Goal: Task Accomplishment & Management: Manage account settings

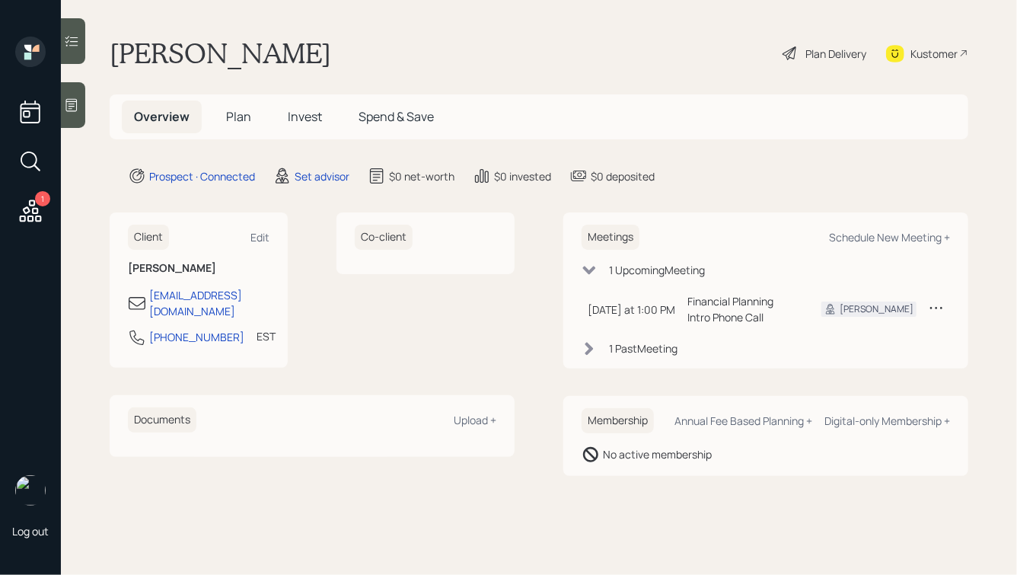
click at [74, 122] on div at bounding box center [73, 105] width 24 height 46
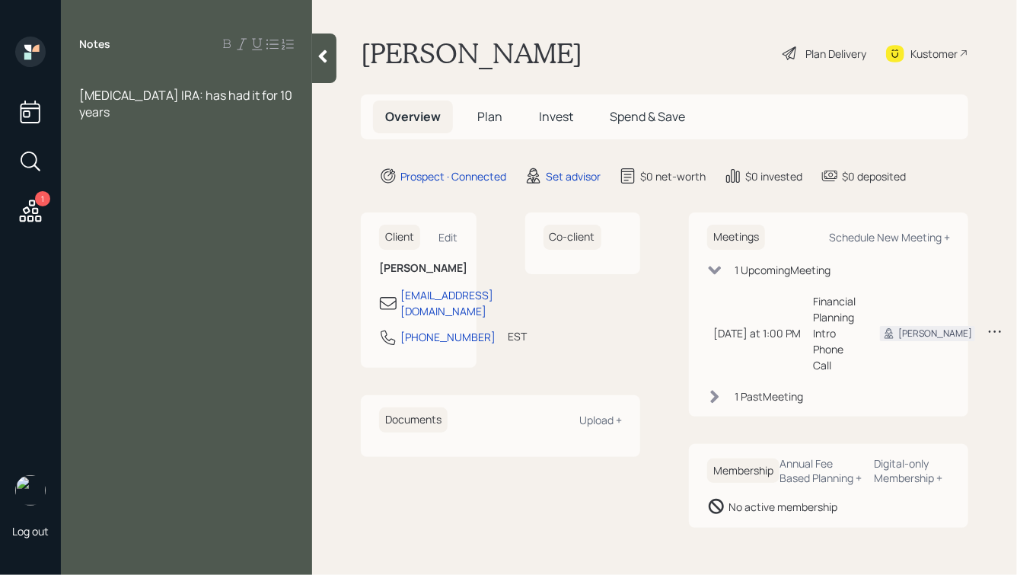
click at [118, 94] on span "[MEDICAL_DATA] IRA: has had it for 10 years" at bounding box center [186, 103] width 215 height 33
click at [134, 113] on div "[MEDICAL_DATA] IRA w/ [PERSON_NAME]: has had it for 10 years" at bounding box center [186, 112] width 215 height 50
click at [112, 85] on div at bounding box center [186, 78] width 215 height 17
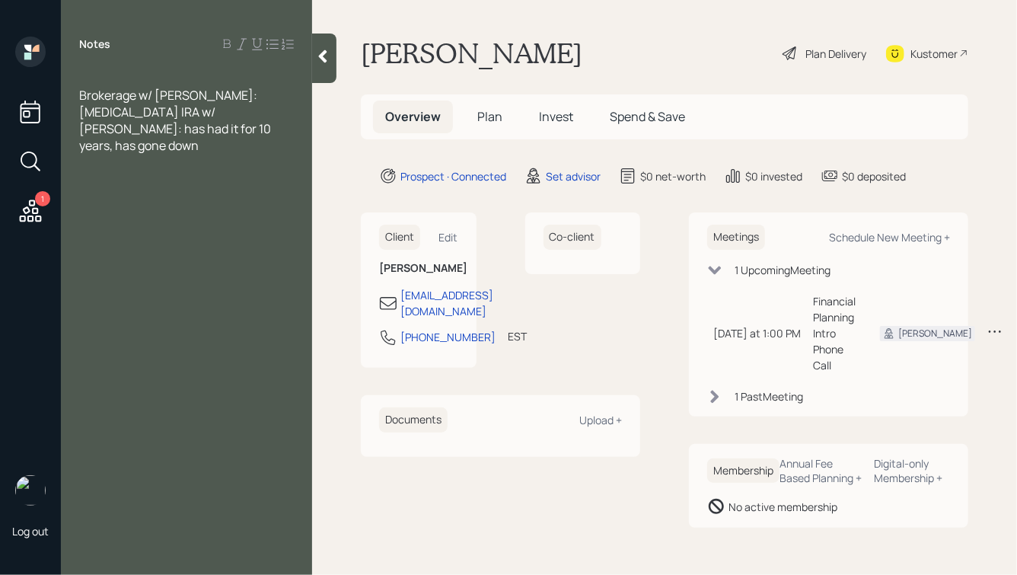
click at [215, 129] on div "Inh IRA w/ Schwab: has had it for 10 years, has gone down" at bounding box center [186, 129] width 215 height 50
click at [231, 95] on div "Brokerage w/ Schwab:" at bounding box center [186, 95] width 215 height 17
click at [160, 70] on div at bounding box center [186, 78] width 215 height 17
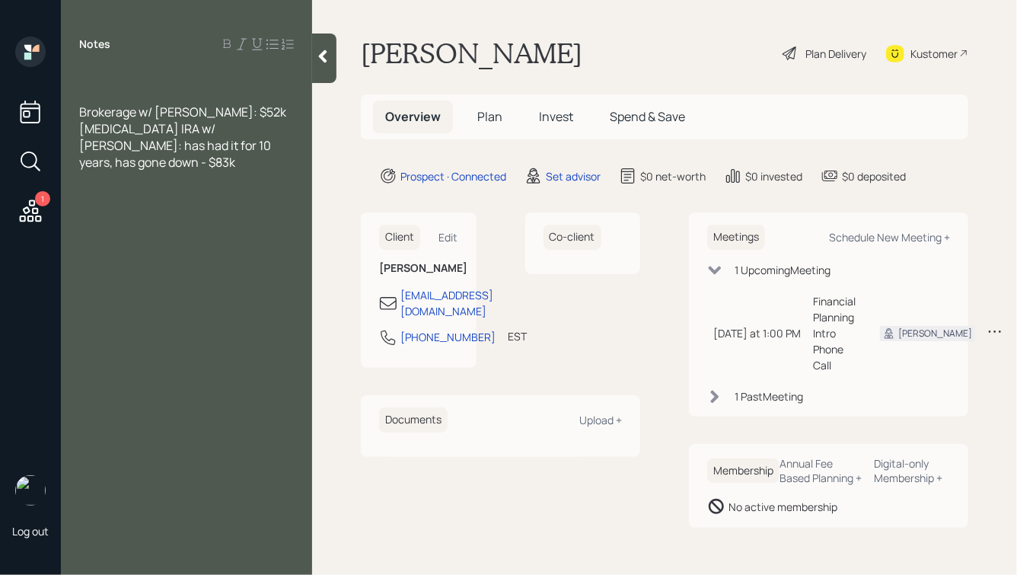
click at [244, 145] on div "Inh IRA w/ Schwab: has had it for 10 years, has gone down - $83k" at bounding box center [186, 145] width 215 height 50
drag, startPoint x: 127, startPoint y: 215, endPoint x: 84, endPoint y: 215, distance: 42.6
click at [84, 215] on span "Main pain: Feels like his accounts aren't doing well, Schwab doesn't connect wi…" at bounding box center [177, 212] width 197 height 50
click at [129, 75] on div at bounding box center [186, 78] width 215 height 17
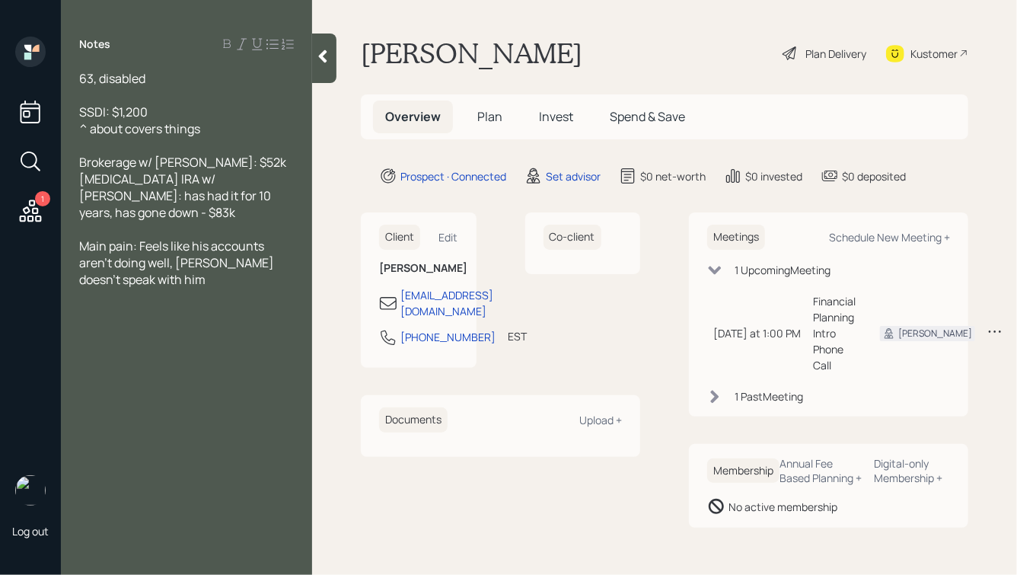
click at [251, 197] on div "Inh IRA w/ Schwab: has had it for 10 years, has gone down - $83k" at bounding box center [186, 195] width 215 height 50
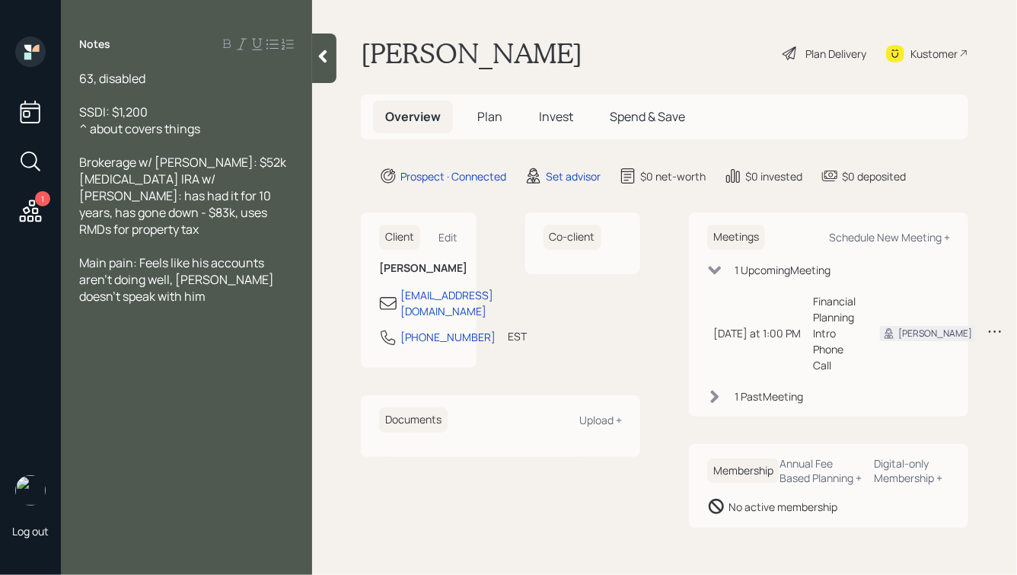
click at [231, 129] on div "^ about covers things" at bounding box center [186, 128] width 215 height 17
click at [131, 97] on div at bounding box center [186, 95] width 215 height 17
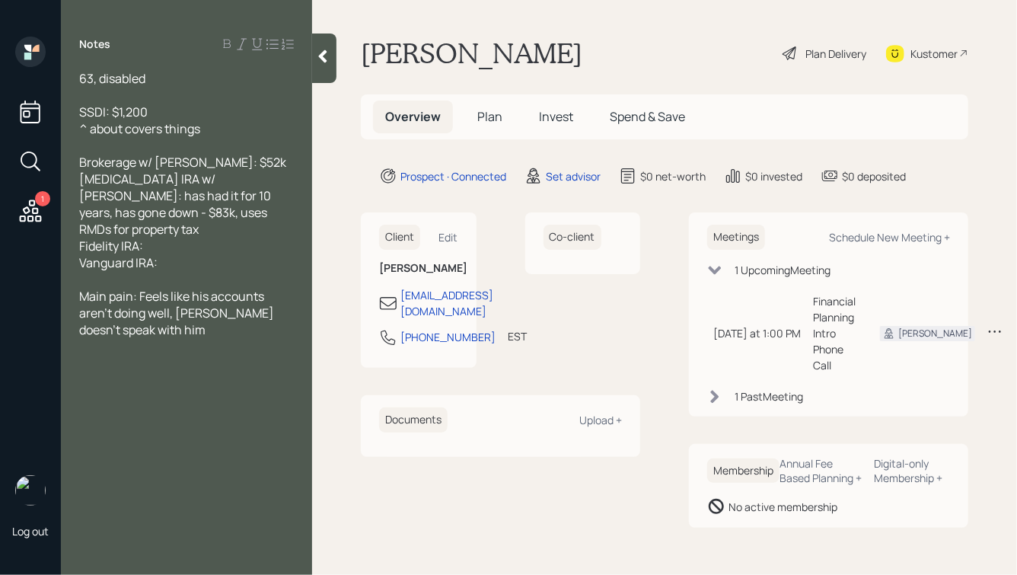
click at [163, 237] on div "Fidelity IRA:" at bounding box center [186, 245] width 215 height 17
drag, startPoint x: 243, startPoint y: 231, endPoint x: 149, endPoint y: 234, distance: 93.7
click at [149, 237] on div "Fidelity IRA: unsure balances" at bounding box center [186, 245] width 215 height 17
copy span "unsure balances"
click at [168, 254] on div "Vanguard IRA:" at bounding box center [186, 262] width 215 height 17
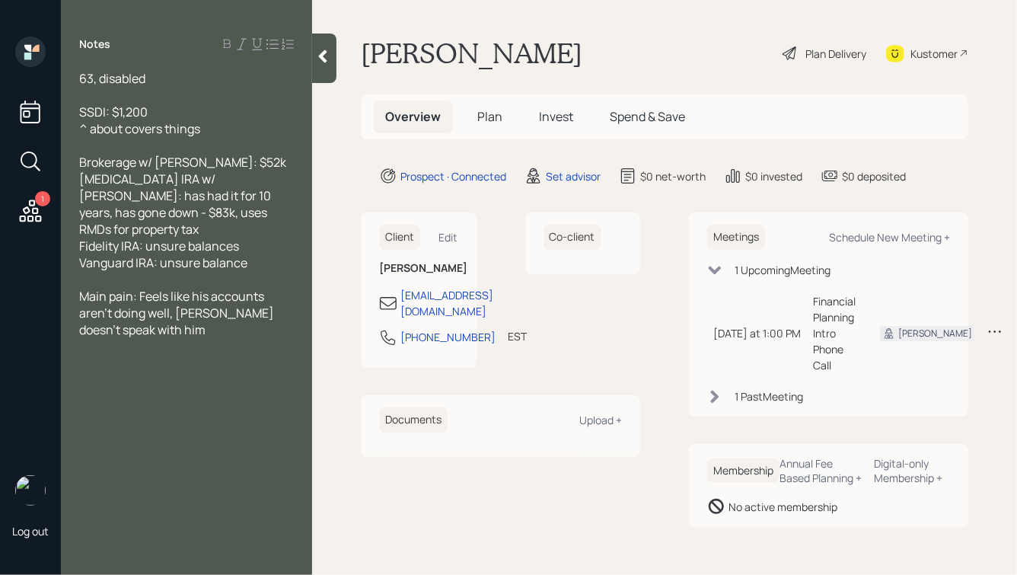
click at [244, 237] on div "Fidelity IRA: unsure balances" at bounding box center [186, 245] width 215 height 17
click at [264, 254] on div "Vanguard IRA: unsure balance" at bounding box center [186, 262] width 215 height 17
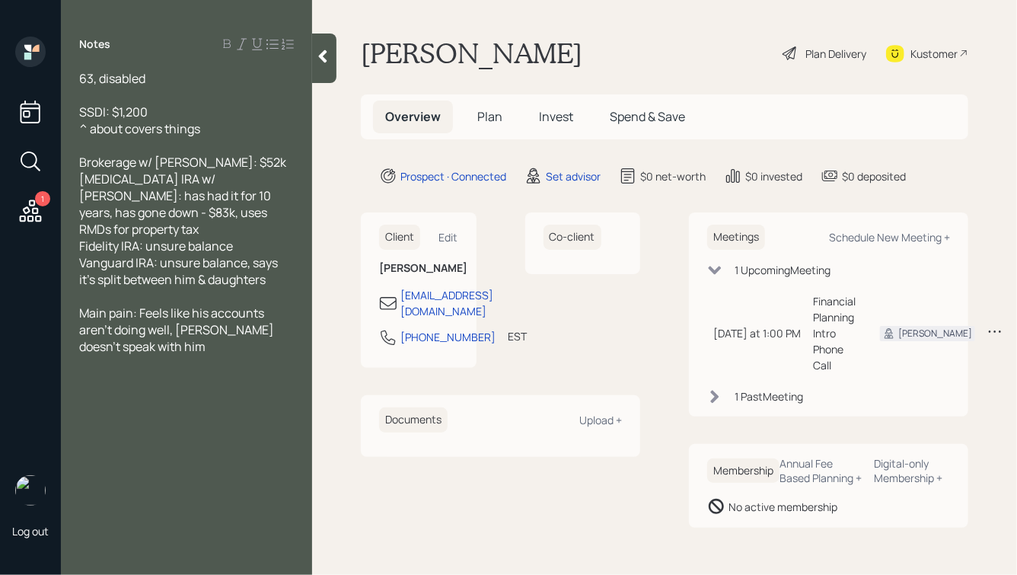
click at [154, 254] on span "Vanguard IRA: unsure balance, says it's split between him & daughters" at bounding box center [179, 270] width 201 height 33
click at [170, 278] on div "Vanguard Brokerage: unsure balance, says it's split between him & daughters" at bounding box center [186, 270] width 215 height 33
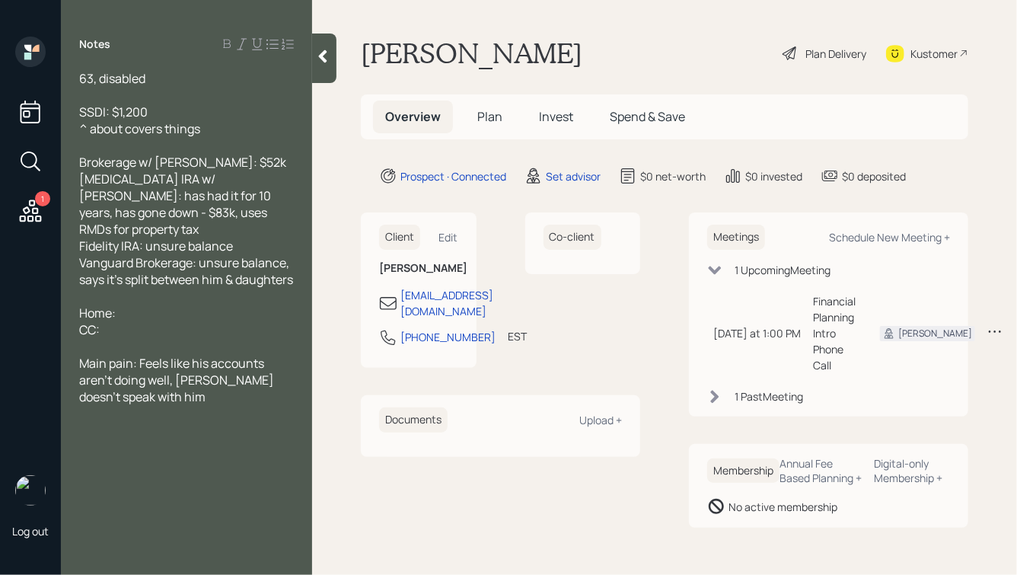
click at [126, 314] on div "Home:" at bounding box center [186, 312] width 215 height 17
click at [116, 330] on div "CC:" at bounding box center [186, 329] width 215 height 17
click at [135, 319] on div "HELOC:" at bounding box center [186, 312] width 215 height 17
click at [113, 332] on div "CC:" at bounding box center [186, 329] width 215 height 17
click at [94, 333] on span "CC: $30k" at bounding box center [104, 329] width 50 height 17
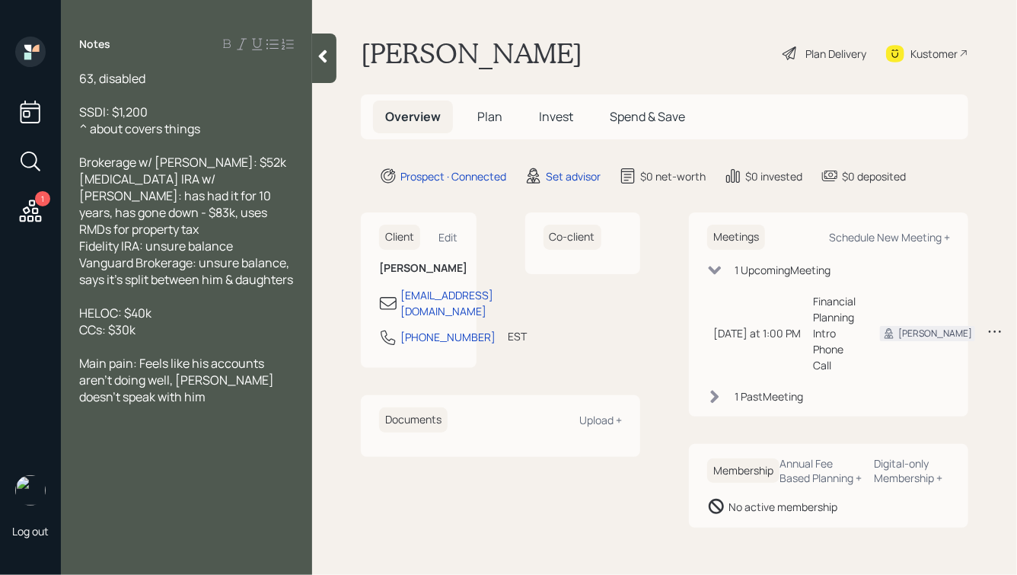
click at [170, 334] on div "CCs: $30k" at bounding box center [186, 329] width 215 height 17
click at [180, 319] on div "HELOC: $40k" at bounding box center [186, 312] width 215 height 17
click at [163, 329] on div "CCs: $30k" at bounding box center [186, 329] width 215 height 17
click at [161, 314] on div "HELOC: $40k" at bounding box center [186, 312] width 215 height 17
click at [109, 302] on div at bounding box center [186, 296] width 215 height 17
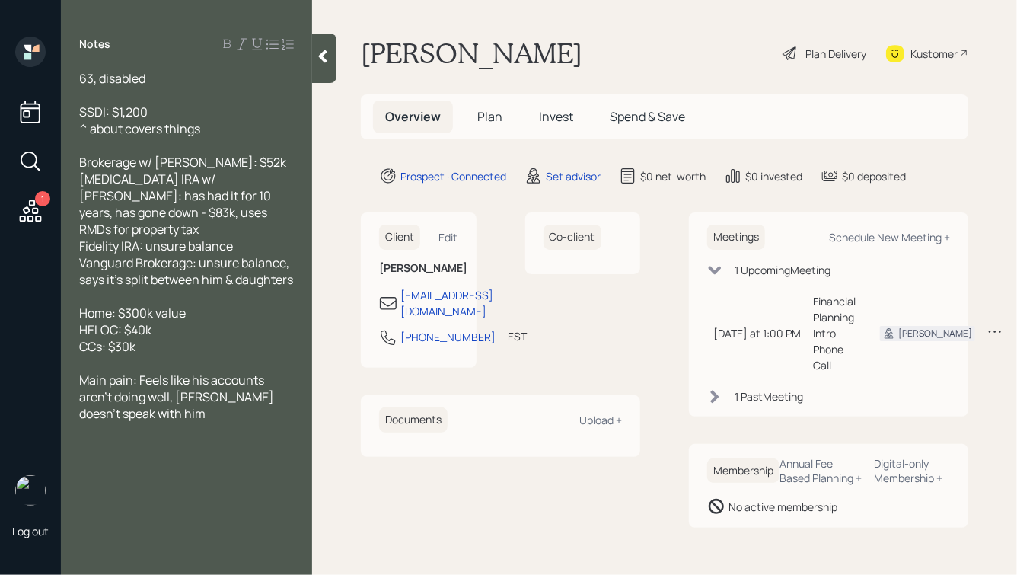
click at [173, 335] on div "HELOC: $40k" at bounding box center [186, 329] width 215 height 17
click at [177, 355] on div "CCs: $30k" at bounding box center [186, 346] width 215 height 17
click at [241, 237] on div "Fidelity IRA: unsure balance" at bounding box center [186, 245] width 215 height 17
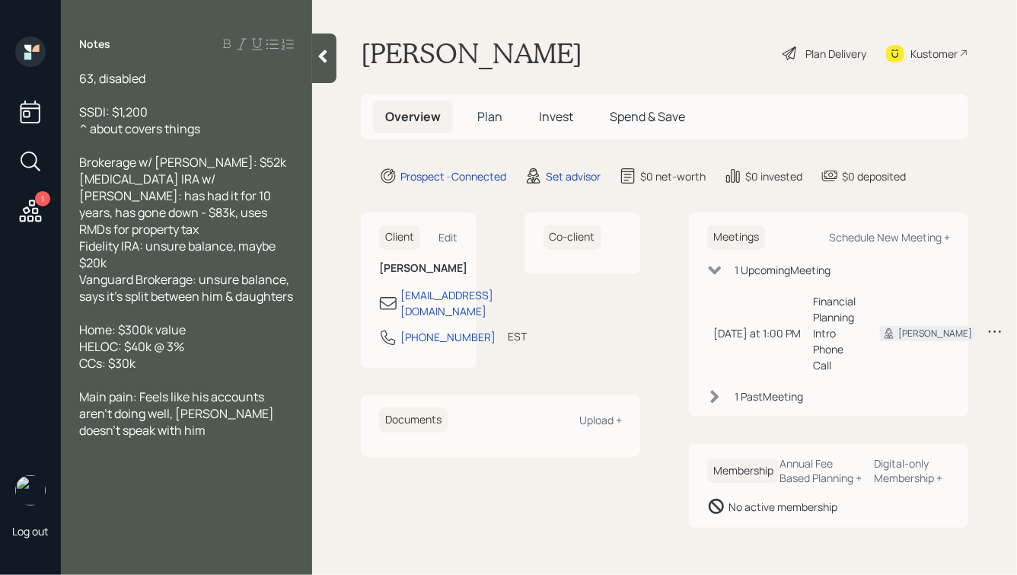
click at [188, 298] on div "Vanguard Brokerage: unsure balance, says it's split between him & daughters" at bounding box center [186, 287] width 215 height 33
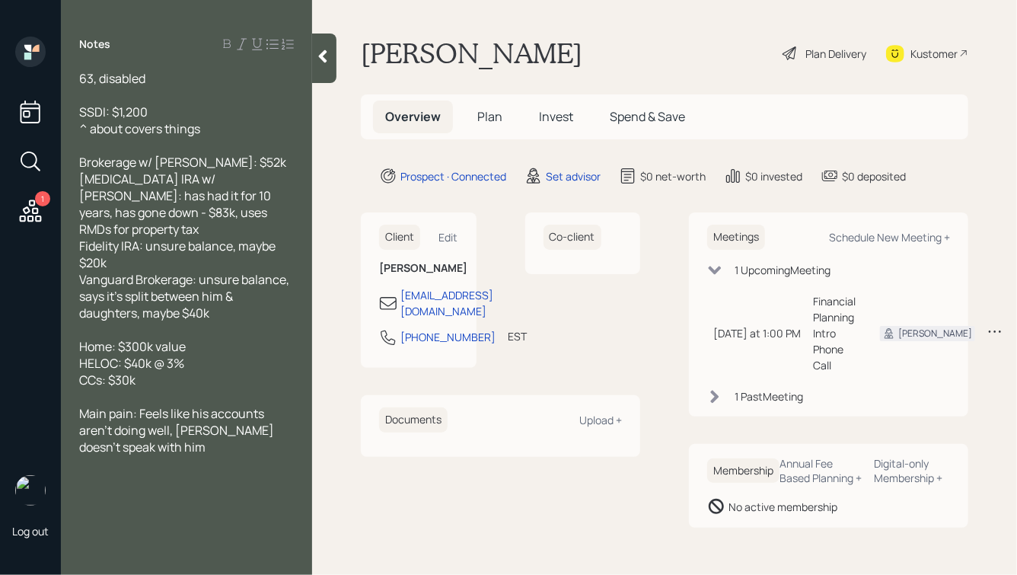
click at [148, 247] on div "Fidelity IRA: unsure balance, maybe $20k" at bounding box center [186, 253] width 215 height 33
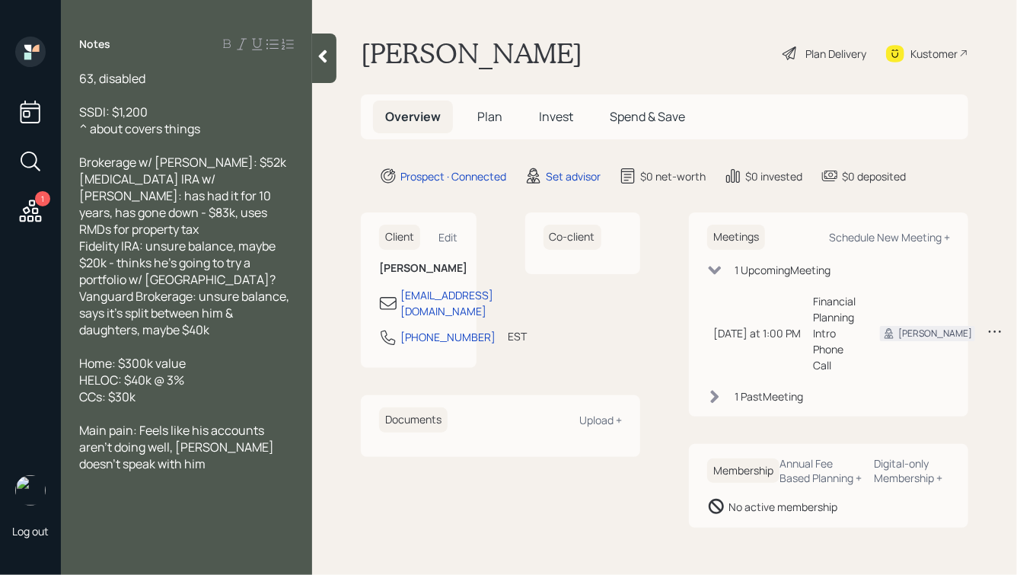
click at [134, 91] on div at bounding box center [186, 95] width 215 height 17
click at [325, 57] on icon at bounding box center [322, 56] width 15 height 15
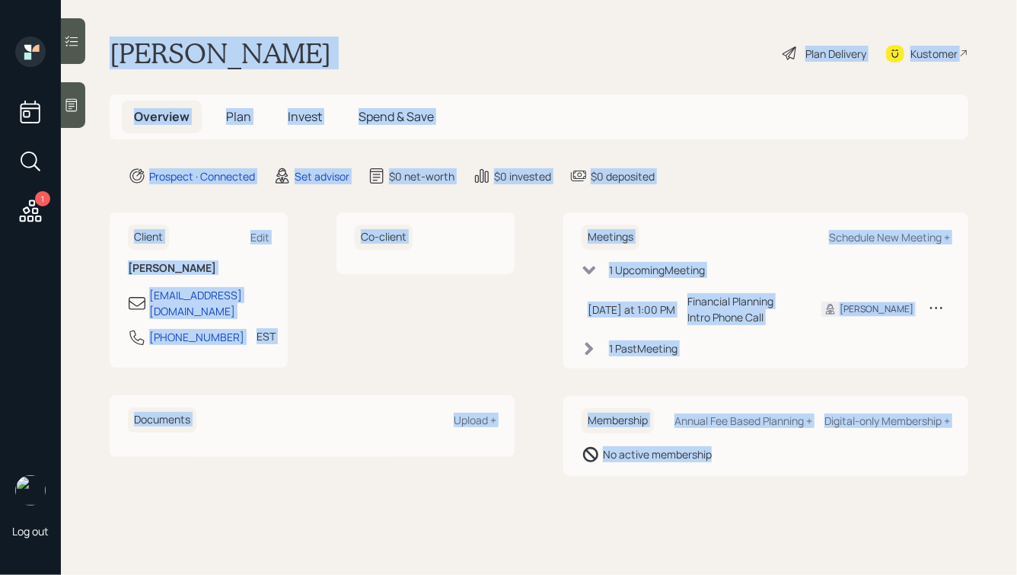
drag, startPoint x: 102, startPoint y: 37, endPoint x: 843, endPoint y: 574, distance: 915.0
click at [843, 574] on main "Paul Guerra Plan Delivery Kustomer Overview Plan Invest Spend & Save Prospect ·…" at bounding box center [539, 287] width 956 height 575
click at [744, 498] on main "Paul Guerra Plan Delivery Kustomer Overview Plan Invest Spend & Save Prospect ·…" at bounding box center [539, 287] width 956 height 575
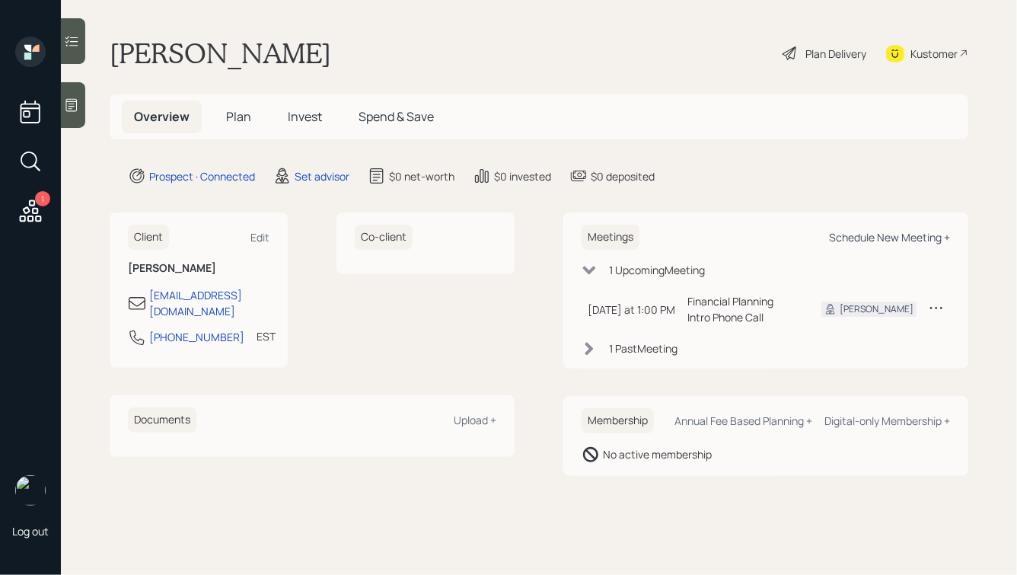
click at [847, 240] on div "Schedule New Meeting +" at bounding box center [889, 237] width 121 height 14
select select "round-robin"
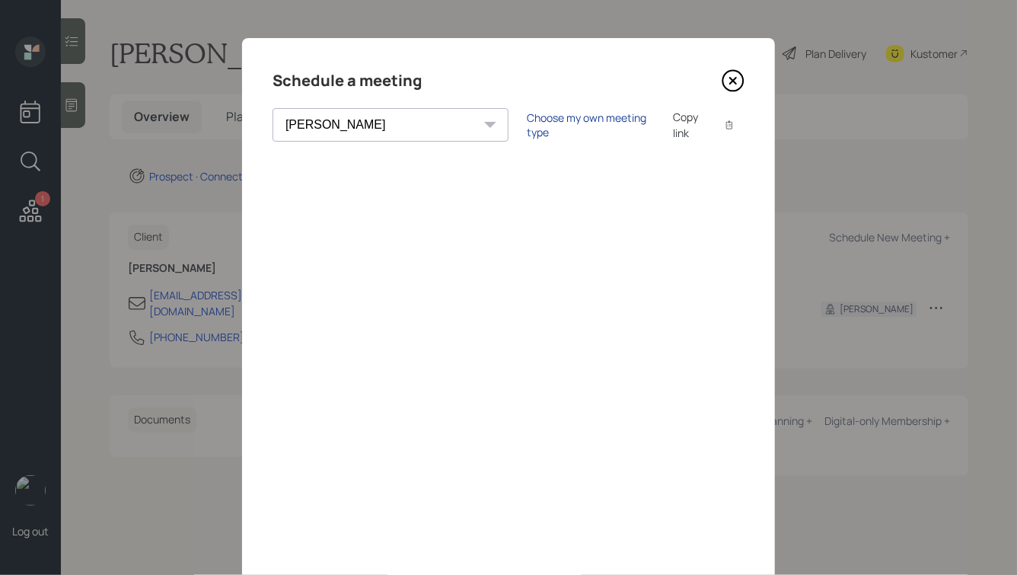
click at [527, 117] on div "Choose my own meeting type" at bounding box center [591, 124] width 128 height 29
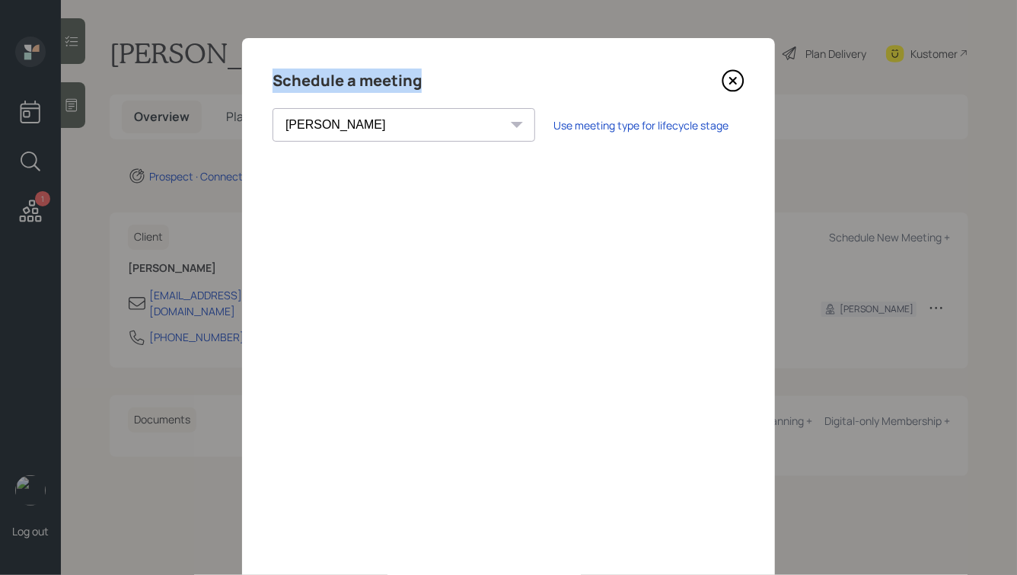
drag, startPoint x: 425, startPoint y: 83, endPoint x: 222, endPoint y: 64, distance: 204.1
click at [222, 65] on div "Schedule a meeting Theresa Spinello Matthew Burke Aleksandra Szegda Eitan Bar-D…" at bounding box center [508, 287] width 1017 height 575
click at [351, 66] on div "Schedule a meeting Theresa Spinello Matthew Burke Aleksandra Szegda Eitan Bar-D…" at bounding box center [508, 342] width 533 height 609
click at [733, 82] on icon at bounding box center [733, 80] width 23 height 23
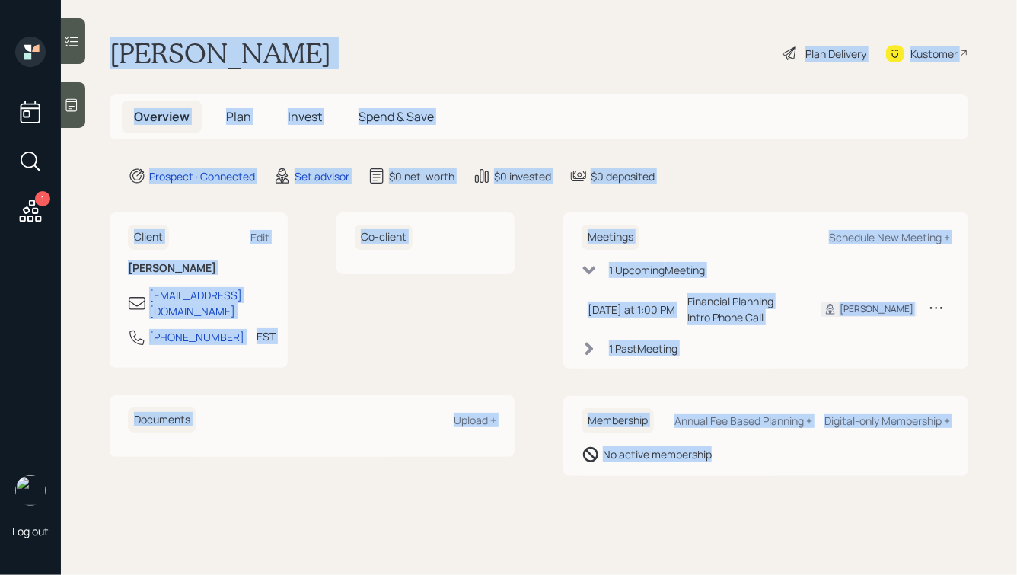
drag, startPoint x: 111, startPoint y: 45, endPoint x: 620, endPoint y: 543, distance: 712.1
click at [620, 543] on main "Paul Guerra Plan Delivery Kustomer Overview Plan Invest Spend & Save Prospect ·…" at bounding box center [539, 287] width 956 height 575
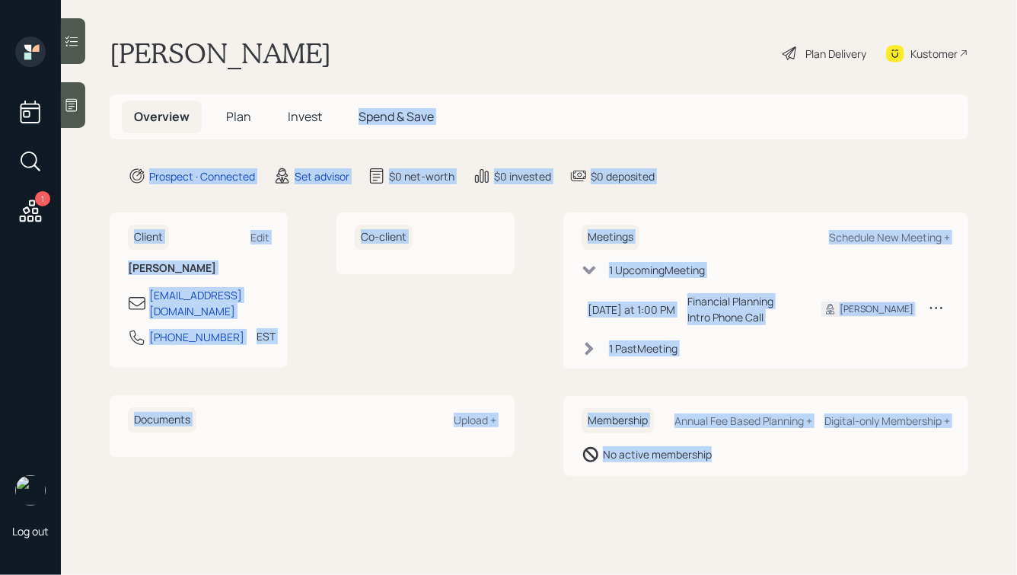
drag, startPoint x: 747, startPoint y: 503, endPoint x: 383, endPoint y: 86, distance: 553.5
click at [383, 86] on main "Paul Guerra Plan Delivery Kustomer Overview Plan Invest Spend & Save Prospect ·…" at bounding box center [539, 287] width 956 height 575
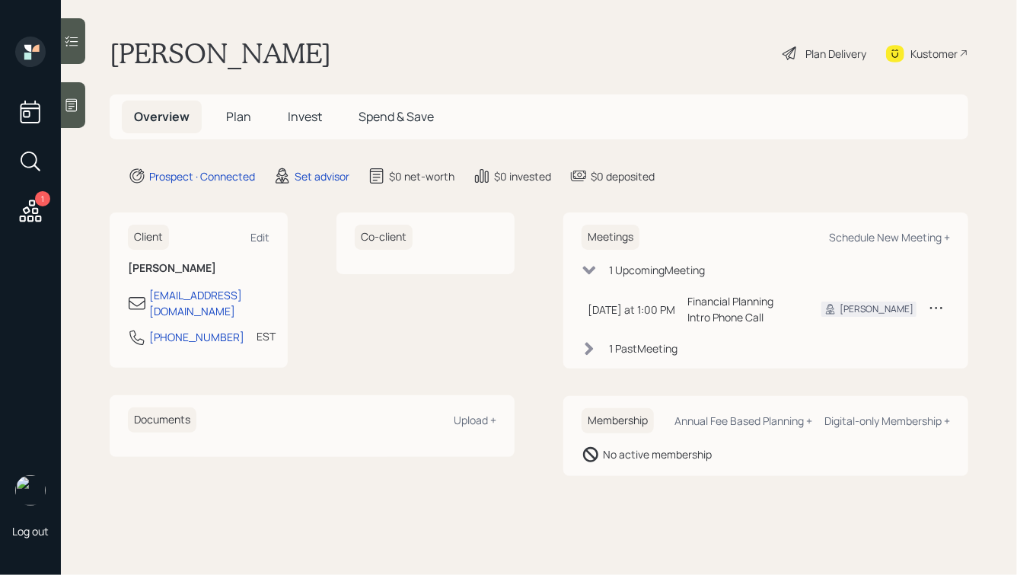
click at [334, 65] on div "Paul Guerra Plan Delivery Kustomer" at bounding box center [539, 53] width 859 height 33
click at [75, 93] on div at bounding box center [73, 105] width 24 height 46
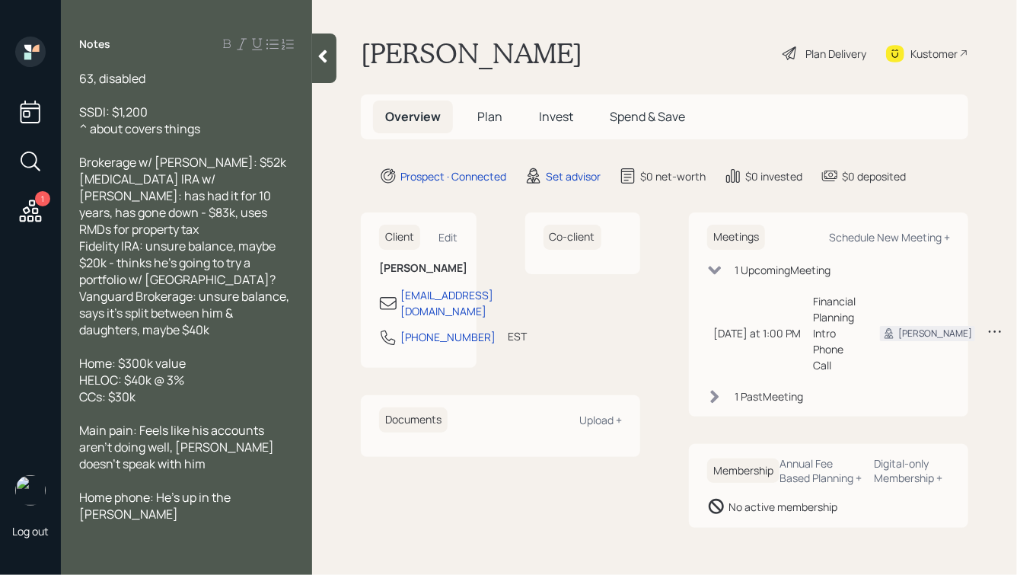
click at [157, 489] on span "Home phone: He's up in the woods" at bounding box center [156, 505] width 154 height 33
click at [190, 502] on div "Home phone: 603-838-6248, He's up in the woods" at bounding box center [186, 505] width 215 height 33
click at [323, 62] on icon at bounding box center [322, 56] width 15 height 15
